Goal: Task Accomplishment & Management: Manage account settings

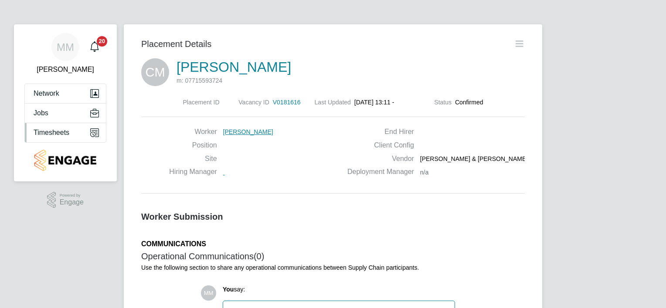
click at [49, 130] on span "Timesheets" at bounding box center [52, 133] width 36 height 8
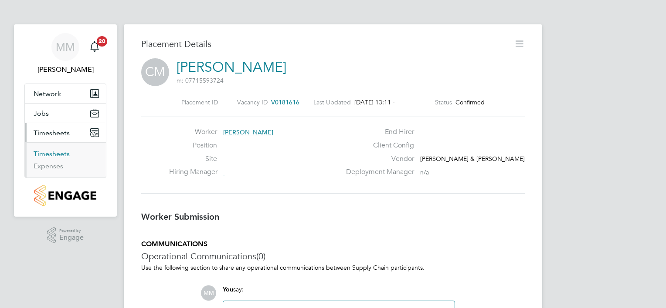
click at [50, 155] on link "Timesheets" at bounding box center [52, 154] width 36 height 8
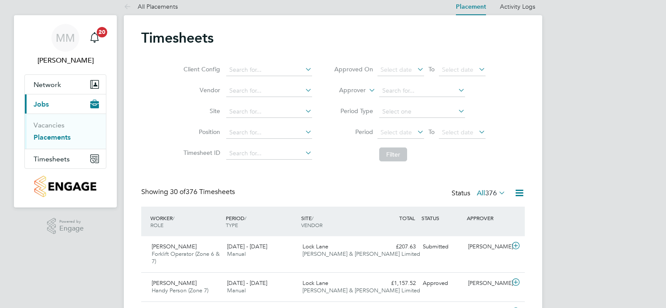
scroll to position [29, 76]
click at [349, 248] on div "Lock Lane Fawkes & Reece Limited" at bounding box center [336, 251] width 75 height 22
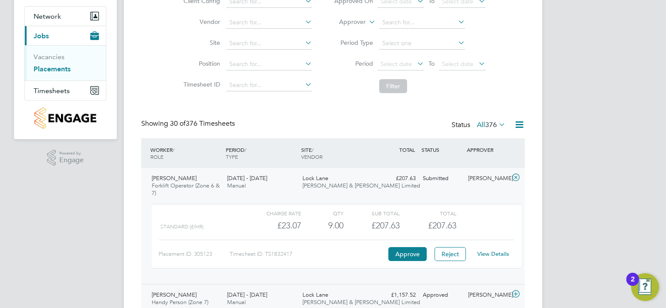
scroll to position [140, 0]
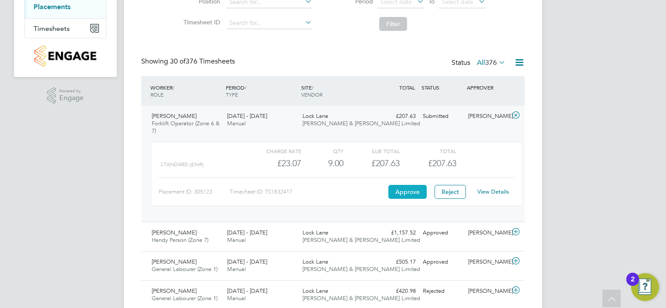
click at [406, 189] on button "Approve" at bounding box center [407, 192] width 38 height 14
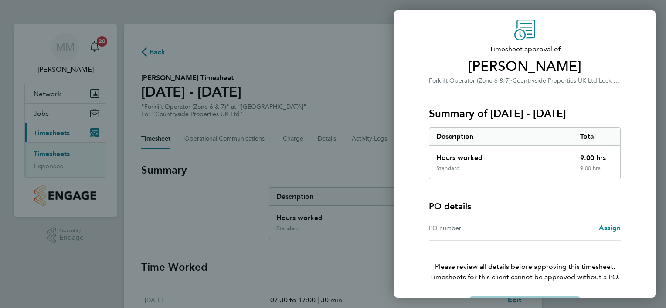
scroll to position [59, 0]
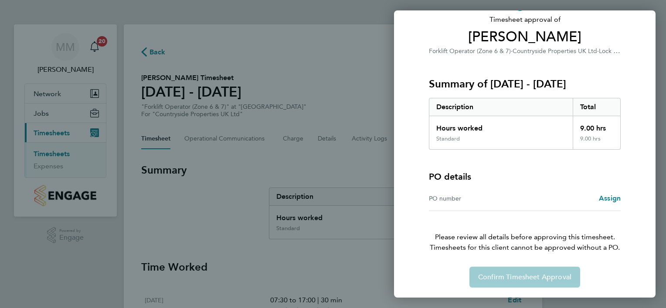
click at [532, 277] on div "Confirm Timesheet Approval" at bounding box center [524, 277] width 213 height 21
click at [304, 257] on div "Back Timesheet approval of [PERSON_NAME] Forklift Operator (Zone 6 & 7) · Count…" at bounding box center [333, 154] width 666 height 308
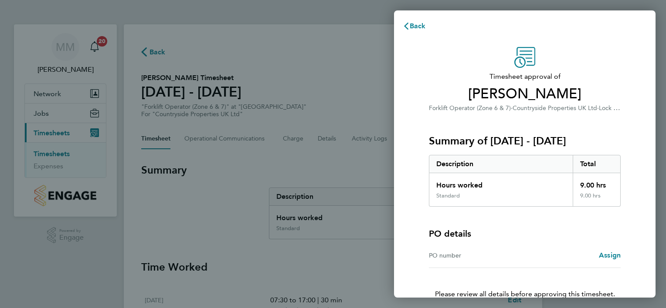
scroll to position [0, 0]
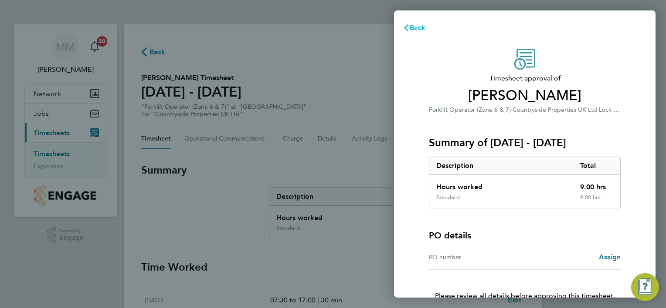
click at [423, 30] on span "Back" at bounding box center [417, 28] width 16 height 8
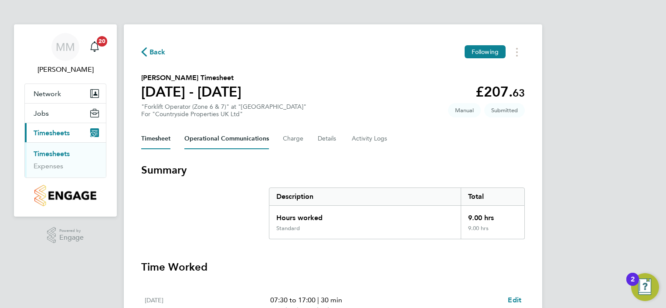
click at [241, 141] on Communications-tab "Operational Communications" at bounding box center [226, 139] width 85 height 21
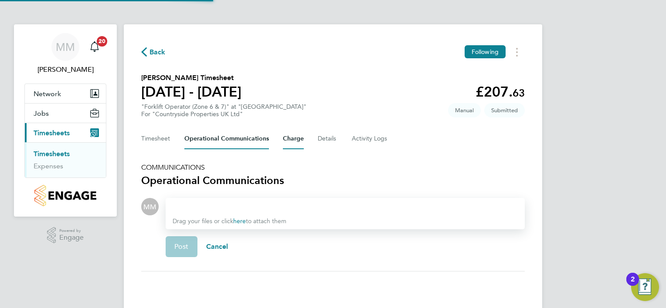
click at [299, 142] on button "Charge" at bounding box center [293, 139] width 21 height 21
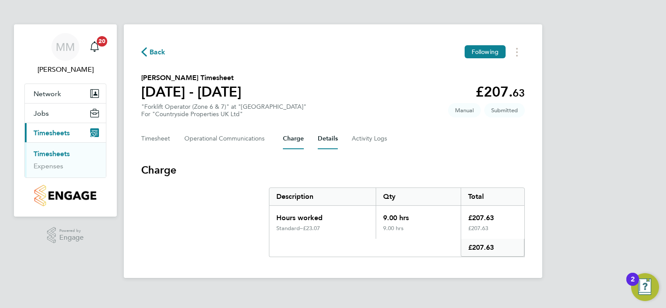
click at [327, 140] on button "Details" at bounding box center [328, 139] width 20 height 21
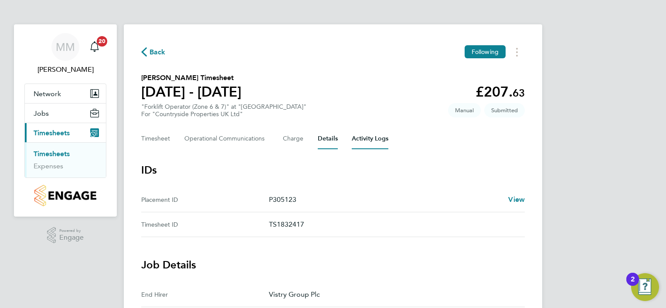
click at [380, 141] on Logs-tab "Activity Logs" at bounding box center [370, 139] width 37 height 21
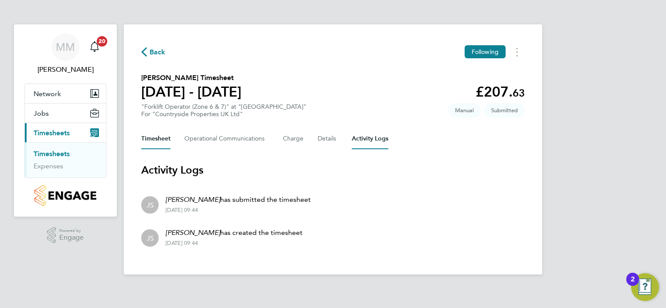
click at [155, 141] on button "Timesheet" at bounding box center [155, 139] width 29 height 21
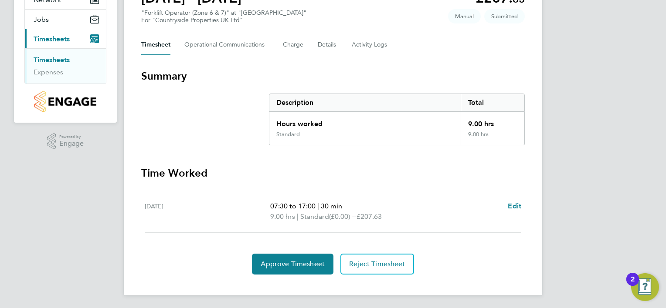
scroll to position [95, 0]
click at [316, 260] on span "Approve Timesheet" at bounding box center [292, 264] width 64 height 9
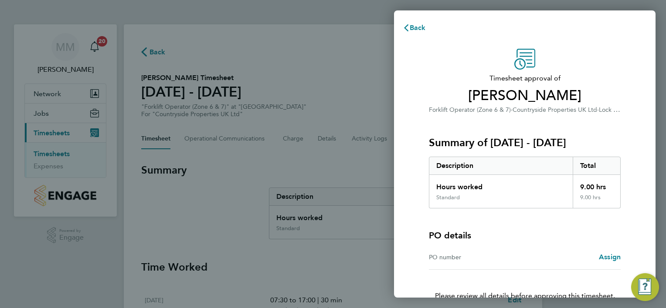
scroll to position [59, 0]
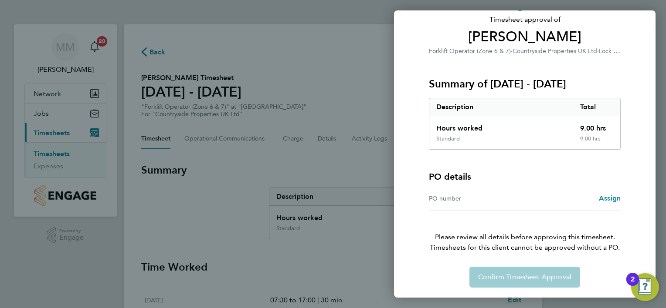
click at [330, 96] on div "Back Timesheet approval of Cory Munkelt Forklift Operator (Zone 6 & 7) · Countr…" at bounding box center [333, 154] width 666 height 308
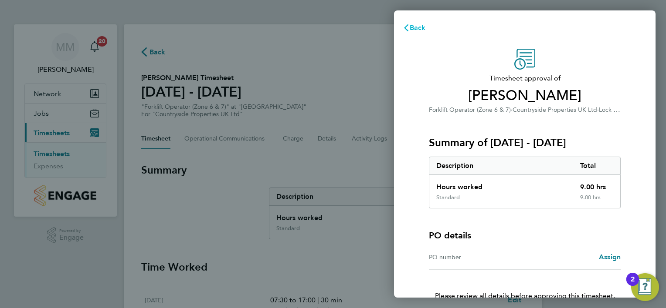
click at [419, 28] on span "Back" at bounding box center [417, 28] width 16 height 8
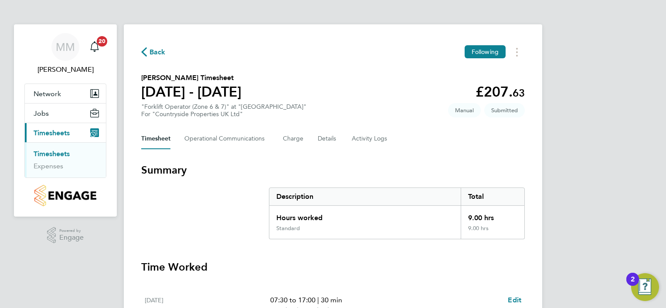
click at [153, 55] on span "Back" at bounding box center [157, 52] width 16 height 10
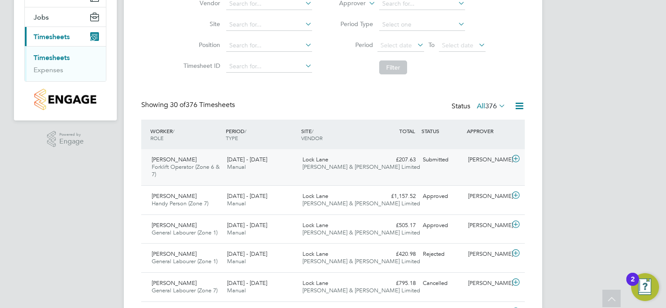
click at [436, 169] on div "Cory Munkelt Forklift Operator (Zone 6 & 7) 22 - 28 Sep 2025 22 - 28 Sep 2025 M…" at bounding box center [332, 167] width 383 height 36
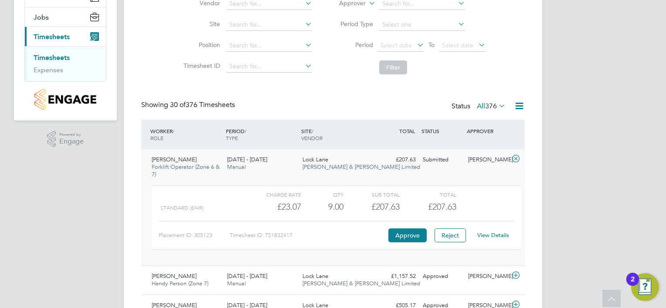
click at [485, 237] on link "View Details" at bounding box center [493, 235] width 32 height 7
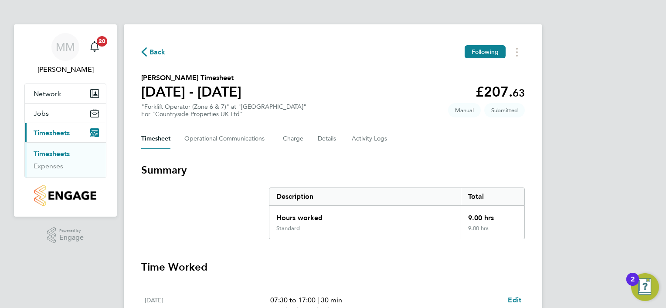
scroll to position [87, 0]
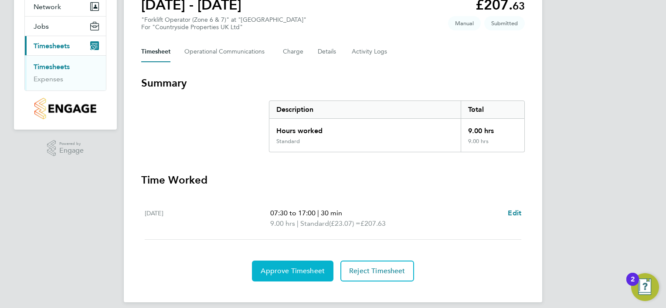
click at [291, 264] on button "Approve Timesheet" at bounding box center [292, 271] width 81 height 21
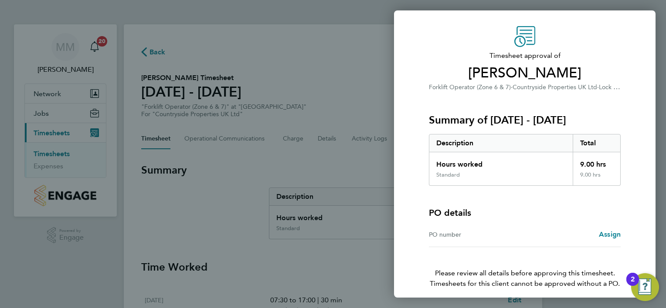
scroll to position [59, 0]
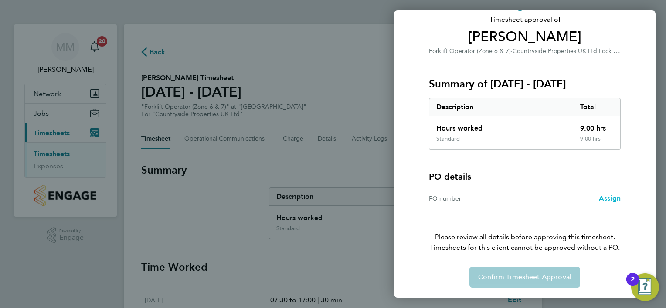
click at [605, 199] on span "Assign" at bounding box center [610, 198] width 22 height 8
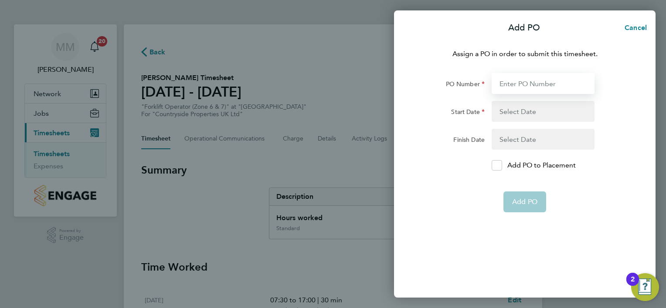
click at [515, 84] on input "PO Number" at bounding box center [542, 83] width 103 height 21
type input "3"
type input "x0"
click at [500, 82] on input "0263" at bounding box center [542, 83] width 103 height 21
type input "x00263"
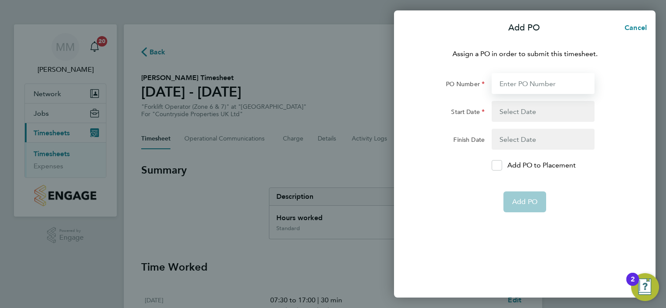
click at [524, 86] on input "PO Number" at bounding box center [542, 83] width 103 height 21
click at [528, 110] on button "button" at bounding box center [542, 111] width 103 height 21
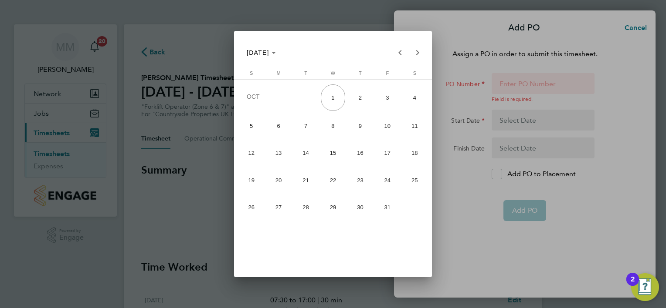
click at [531, 86] on div at bounding box center [333, 154] width 666 height 308
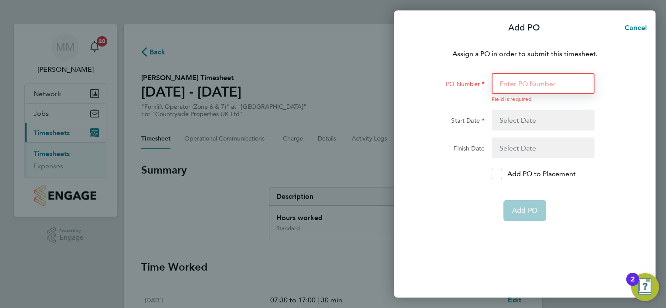
click at [513, 84] on input "PO Number" at bounding box center [542, 83] width 103 height 21
type input "x"
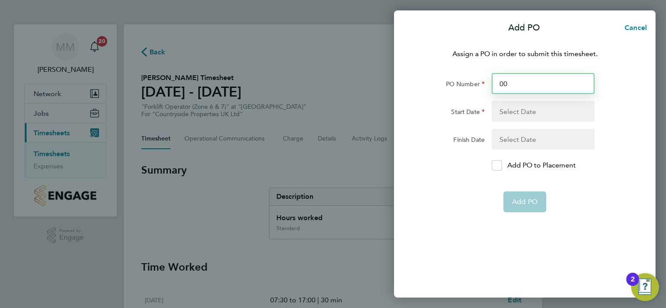
type input "002"
type input "6"
type input "00"
type input "26"
click at [504, 83] on input "3263" at bounding box center [542, 83] width 103 height 21
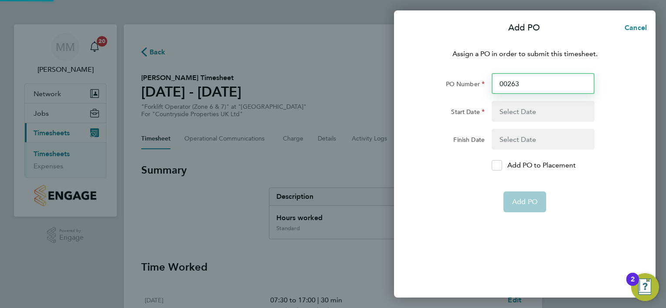
type input "00263"
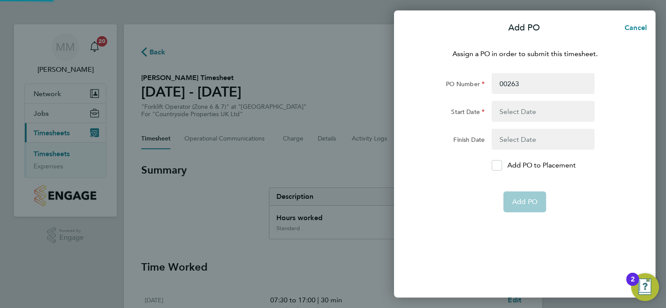
click at [520, 110] on button "button" at bounding box center [542, 111] width 103 height 21
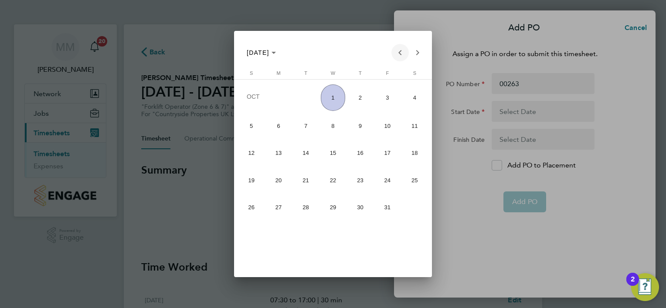
click at [401, 53] on span "Previous month" at bounding box center [399, 52] width 17 height 17
click at [386, 206] on span "26" at bounding box center [387, 205] width 24 height 24
type input "26 Sep 25"
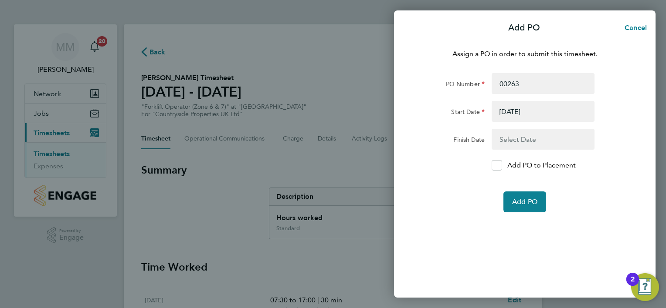
click at [522, 139] on button "button" at bounding box center [542, 139] width 103 height 21
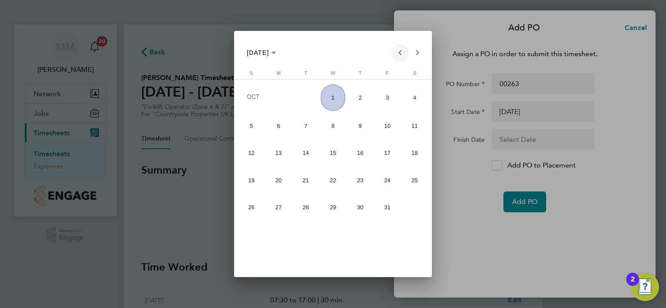
click at [399, 55] on span "Previous month" at bounding box center [399, 52] width 17 height 17
click at [387, 202] on span "26" at bounding box center [387, 205] width 24 height 24
type input "26 Sep 25"
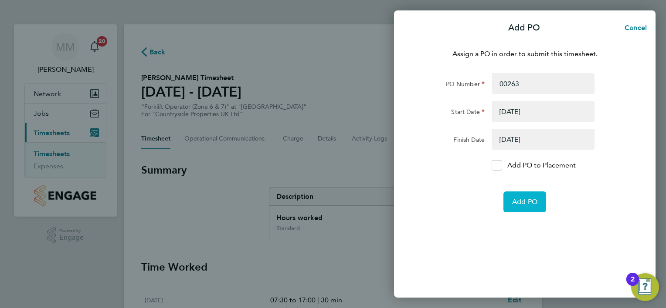
click at [523, 197] on button "Add PO" at bounding box center [524, 202] width 43 height 21
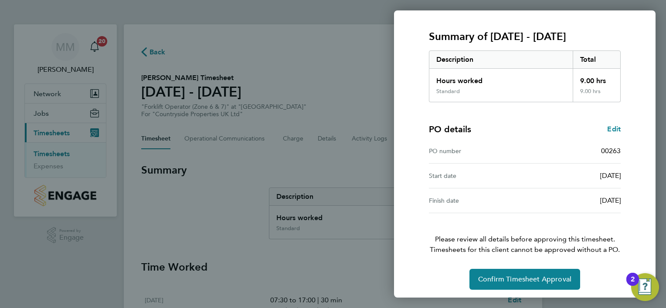
scroll to position [108, 0]
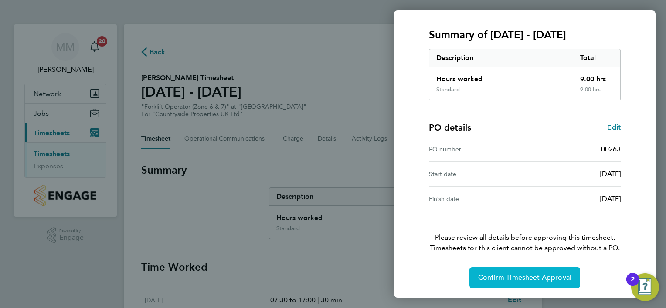
click at [520, 274] on span "Confirm Timesheet Approval" at bounding box center [524, 278] width 93 height 9
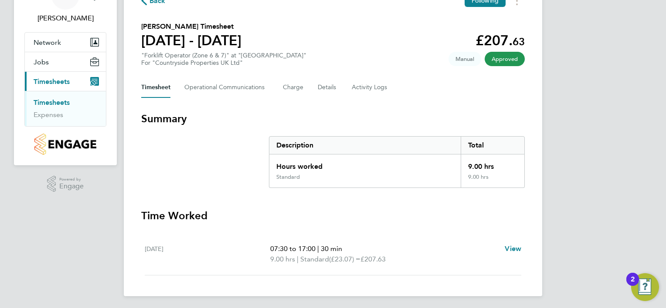
scroll to position [53, 0]
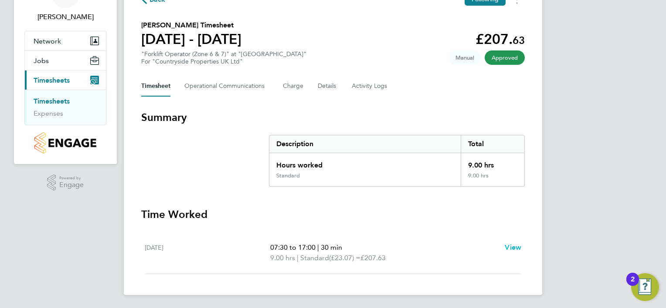
click at [513, 247] on span "View" at bounding box center [512, 247] width 17 height 8
select select "30"
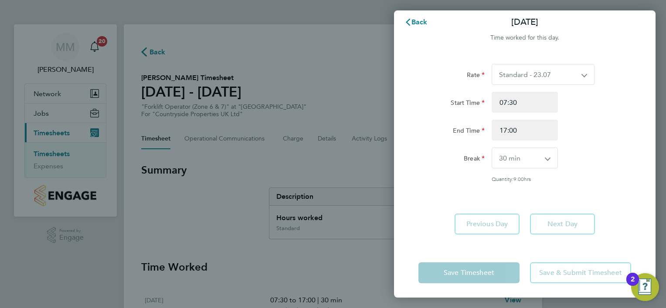
scroll to position [7, 0]
click at [546, 156] on select "0 min 15 min 30 min 45 min 60 min 75 min 90 min" at bounding box center [519, 156] width 55 height 20
click at [463, 179] on div "Quantity: 9.00 hrs" at bounding box center [525, 177] width 220 height 7
click at [373, 153] on div "Back Fri 26 Sep Time worked for this day. Rate Standard - 23.07 Start Time 07:3…" at bounding box center [333, 154] width 666 height 308
click at [411, 19] on span "Back" at bounding box center [419, 20] width 16 height 8
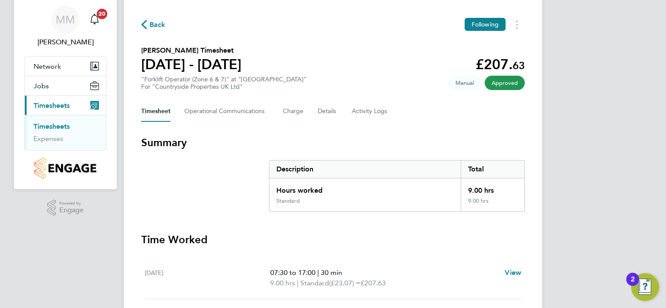
scroll to position [53, 0]
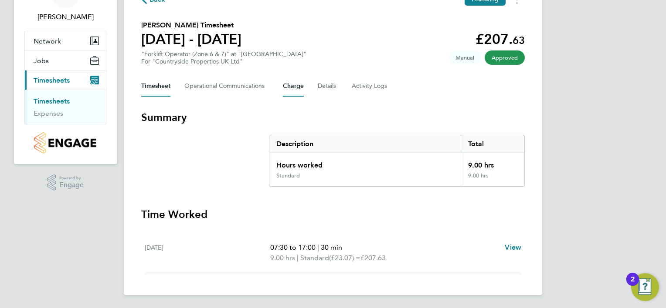
click at [299, 85] on button "Charge" at bounding box center [293, 86] width 21 height 21
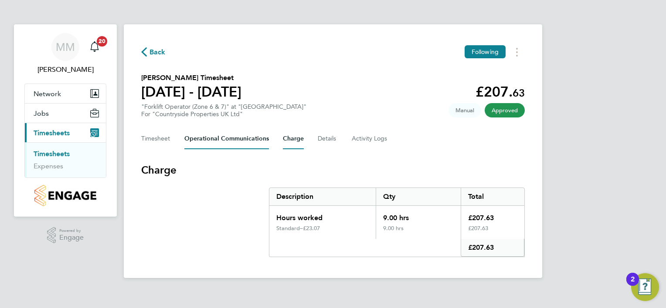
click at [237, 139] on Communications-tab "Operational Communications" at bounding box center [226, 139] width 85 height 21
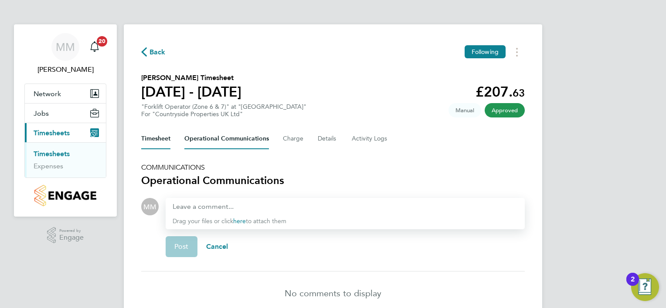
click at [159, 145] on button "Timesheet" at bounding box center [155, 139] width 29 height 21
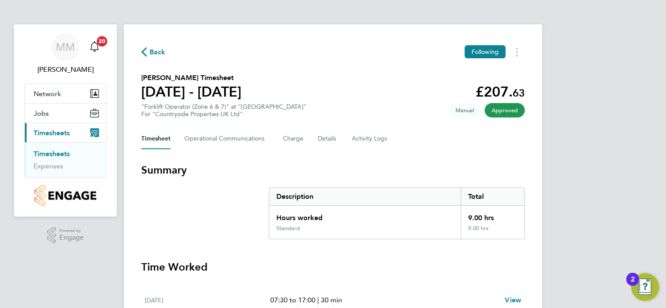
click at [47, 156] on link "Timesheets" at bounding box center [52, 154] width 36 height 8
